Goal: Transaction & Acquisition: Subscribe to service/newsletter

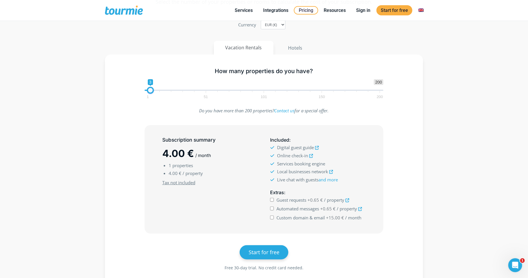
type input "4"
drag, startPoint x: 149, startPoint y: 92, endPoint x: 153, endPoint y: 93, distance: 3.8
click at [153, 93] on span at bounding box center [151, 90] width 7 height 7
click at [271, 200] on input "Guest requests +0.65 € / property" at bounding box center [272, 200] width 4 height 4
checkbox input "true"
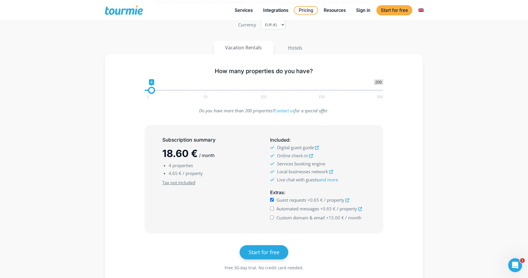
click at [271, 210] on input "Automated messages +0.65 € / property" at bounding box center [272, 208] width 4 height 4
checkbox input "true"
type input "6"
click at [154, 92] on span at bounding box center [153, 90] width 7 height 7
click at [273, 217] on input "Custom domain & email +15.00 € / month" at bounding box center [272, 217] width 4 height 4
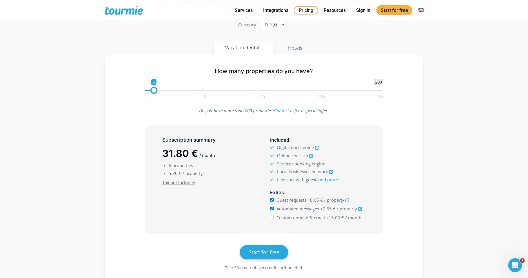
checkbox input "true"
drag, startPoint x: 162, startPoint y: 153, endPoint x: 223, endPoint y: 159, distance: 61.7
click at [223, 159] on div "Subscription summary 46.80 € / month 6 properties 5.30 € / property Minimum sub…" at bounding box center [210, 179] width 108 height 90
click at [223, 159] on h2 "46.80 € / month" at bounding box center [210, 153] width 96 height 14
click at [281, 9] on link "Integrations" at bounding box center [276, 10] width 34 height 7
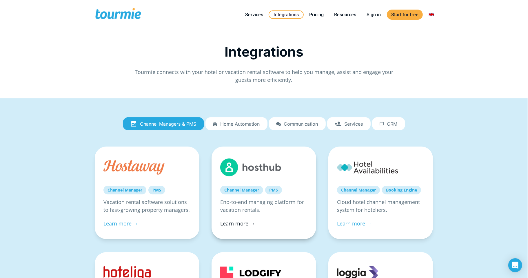
click at [239, 223] on link "Learn more →" at bounding box center [237, 223] width 35 height 7
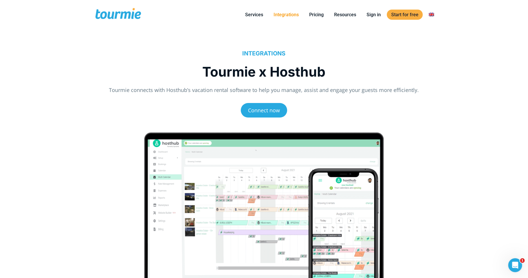
click at [286, 11] on link "Integrations" at bounding box center [286, 14] width 34 height 7
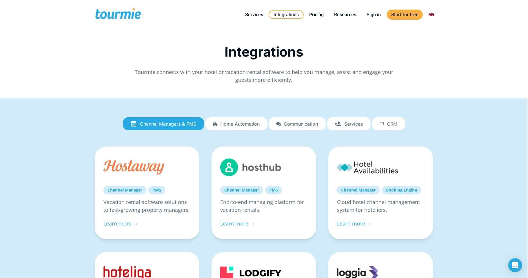
click at [389, 121] on span "CRM" at bounding box center [392, 123] width 10 height 5
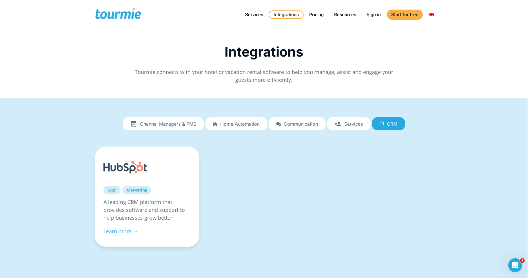
click at [361, 121] on span "Services" at bounding box center [354, 123] width 19 height 5
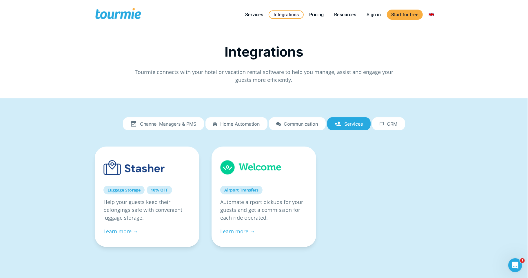
click at [311, 117] on link "Communication" at bounding box center [297, 123] width 57 height 13
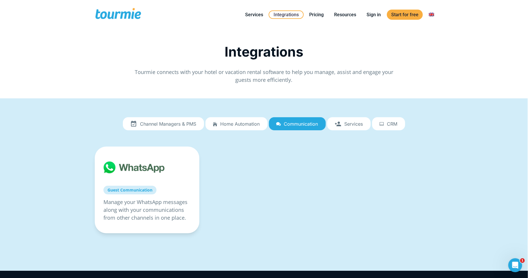
click at [233, 117] on link "Home automation" at bounding box center [236, 123] width 62 height 13
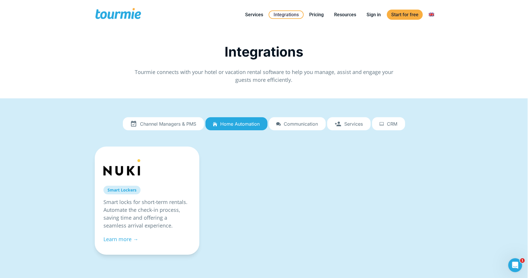
click at [166, 122] on span "Channel Managers & PMS" at bounding box center [168, 123] width 56 height 5
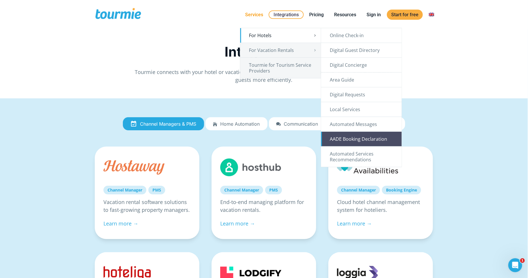
click at [347, 138] on link "AADE Booking Declaration" at bounding box center [361, 139] width 81 height 14
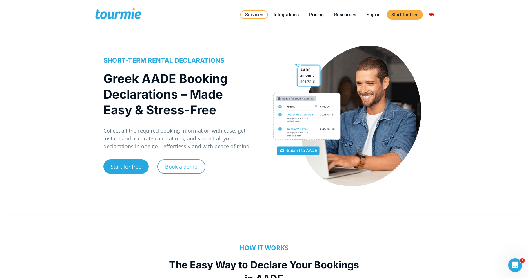
click at [224, 125] on div "SHORT-TERM RENTAL DECLARATIONS Greek AADE Booking Declarations – Made Easy & St…" at bounding box center [180, 119] width 154 height 126
click at [313, 17] on link "Pricing" at bounding box center [316, 14] width 23 height 7
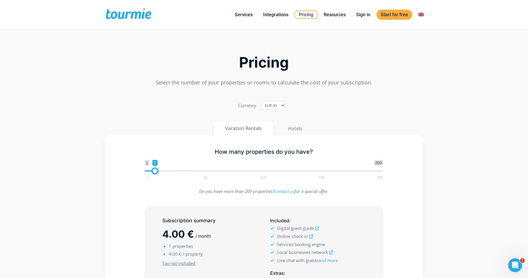
type input "6"
click at [155, 171] on span at bounding box center [153, 170] width 7 height 7
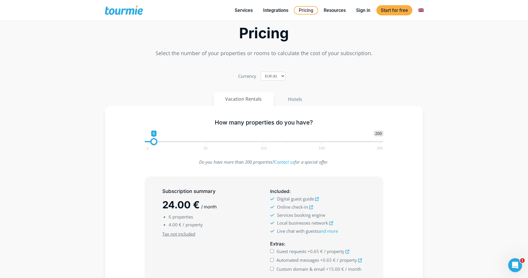
scroll to position [61, 0]
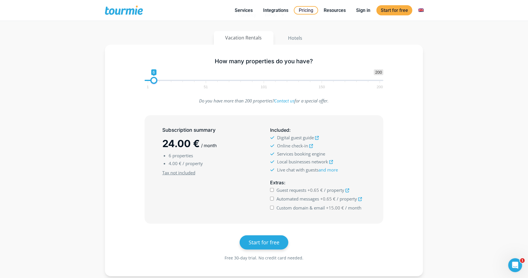
click at [272, 190] on input "Guest requests +0.65 € / property" at bounding box center [272, 190] width 4 height 4
checkbox input "true"
click at [272, 198] on input "Automated messages +0.65 € / property" at bounding box center [272, 199] width 4 height 4
checkbox input "true"
click at [272, 208] on input "Custom domain & email +15.00 € / month" at bounding box center [272, 207] width 4 height 4
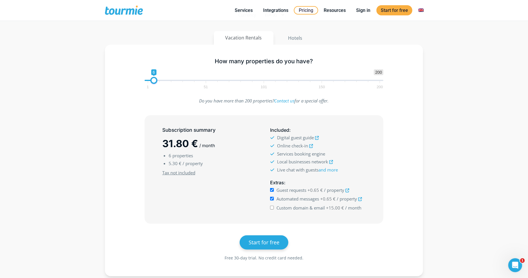
checkbox input "true"
click at [483, 45] on section "Pricing Select the number of your properties or rooms to calculate the cost of …" at bounding box center [264, 116] width 528 height 347
click at [153, 82] on span at bounding box center [151, 80] width 7 height 7
type input "6"
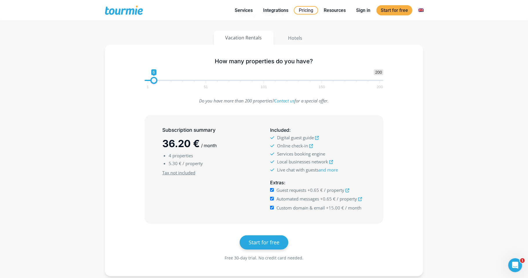
click at [155, 81] on span at bounding box center [153, 80] width 7 height 7
